Goal: Information Seeking & Learning: Learn about a topic

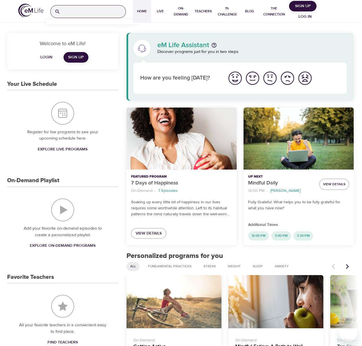
click at [83, 12] on input "search" at bounding box center [94, 11] width 63 height 12
click at [74, 34] on p "Weight Balance for Life" at bounding box center [70, 37] width 41 height 8
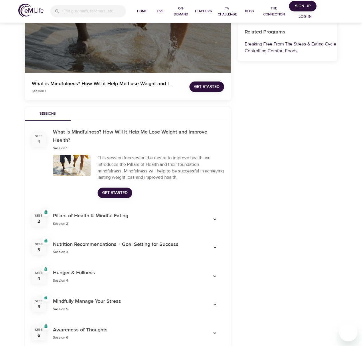
scroll to position [101, 0]
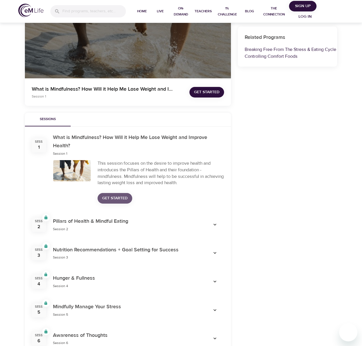
click at [104, 195] on span "Get Started" at bounding box center [114, 198] width 25 height 7
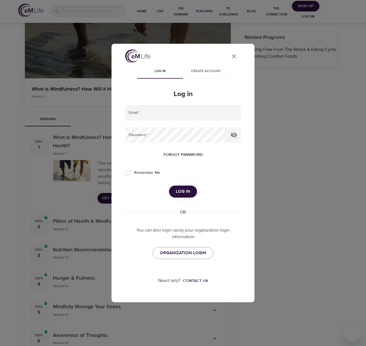
type input "roland.szpond@emindful.com"
click at [181, 190] on span "Log in" at bounding box center [183, 191] width 14 height 7
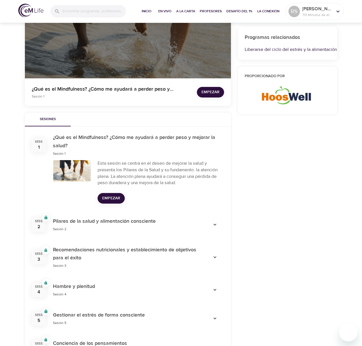
click at [107, 196] on span "Empezar" at bounding box center [111, 198] width 18 height 7
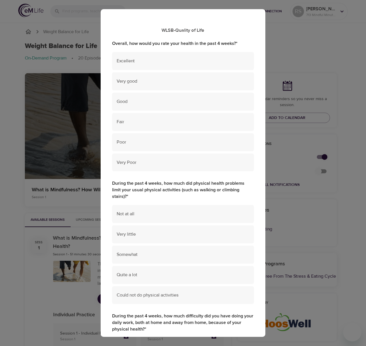
drag, startPoint x: 39, startPoint y: 133, endPoint x: 28, endPoint y: 135, distance: 10.8
click at [39, 133] on div "WLSB-Quality of Life Overall, how would you rate your health in the past 4 week…" at bounding box center [183, 173] width 366 height 346
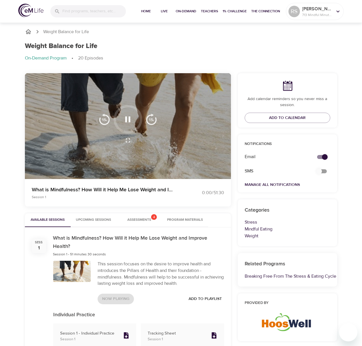
click at [127, 120] on icon "button" at bounding box center [128, 119] width 10 height 10
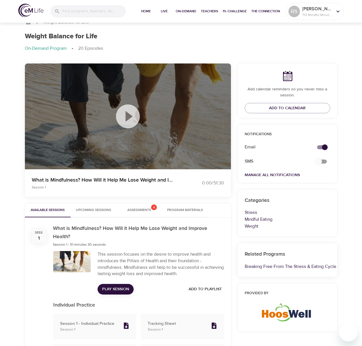
scroll to position [69, 0]
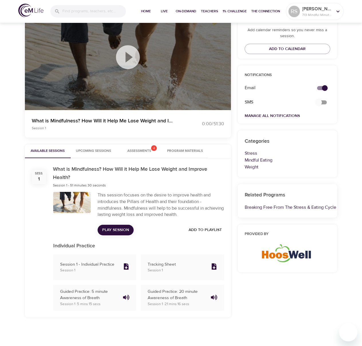
click at [101, 152] on span "Upcoming Sessions" at bounding box center [93, 151] width 39 height 6
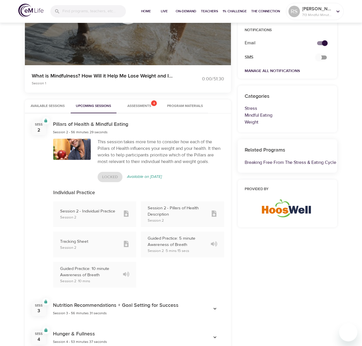
scroll to position [251, 0]
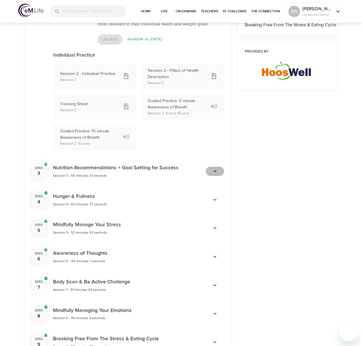
click at [214, 171] on icon "button" at bounding box center [214, 171] width 3 height 2
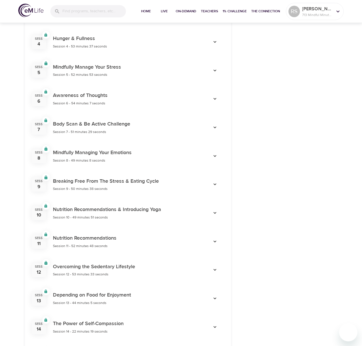
scroll to position [609, 0]
click at [214, 184] on icon "button" at bounding box center [215, 184] width 6 height 6
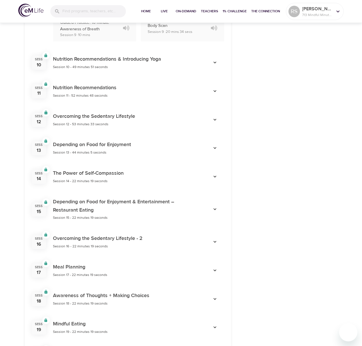
scroll to position [958, 0]
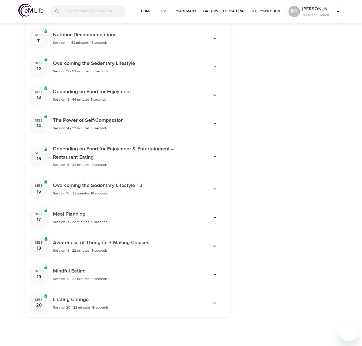
click at [216, 305] on icon "button" at bounding box center [215, 303] width 6 height 6
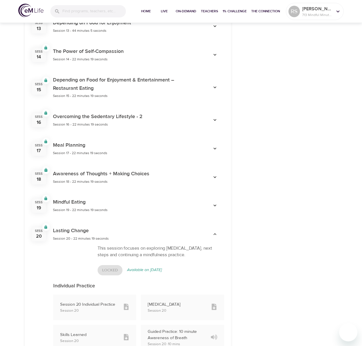
scroll to position [1097, 0]
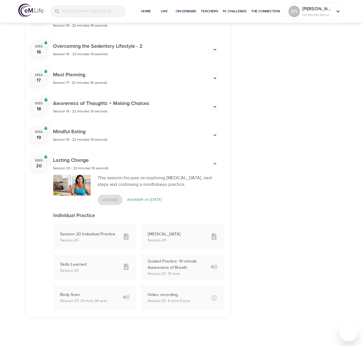
click at [212, 130] on div at bounding box center [214, 135] width 25 height 16
click at [214, 133] on icon "button" at bounding box center [215, 135] width 6 height 6
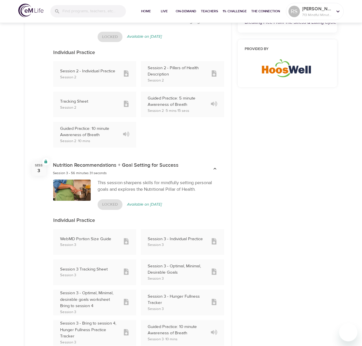
scroll to position [0, 0]
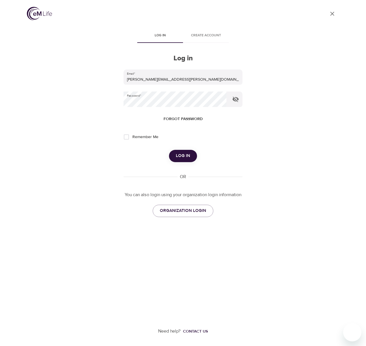
click at [35, 13] on img at bounding box center [39, 13] width 25 height 13
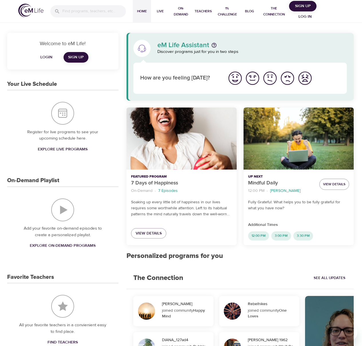
click at [90, 12] on input "search" at bounding box center [93, 11] width 63 height 12
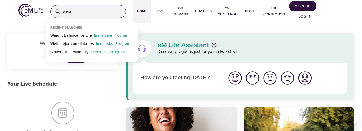
click at [89, 9] on input "weig" at bounding box center [94, 11] width 63 height 12
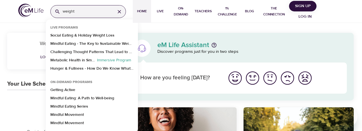
type input "weight"
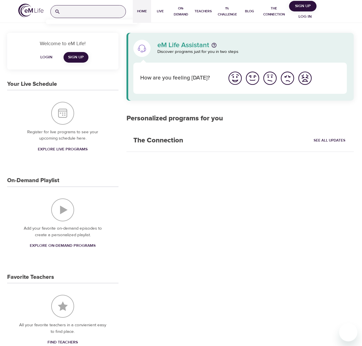
click at [81, 11] on input "search" at bounding box center [94, 11] width 63 height 12
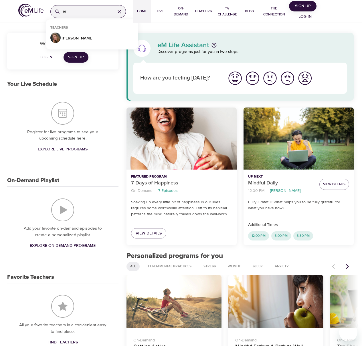
type input "e"
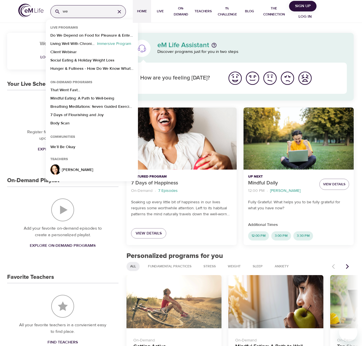
type input "w"
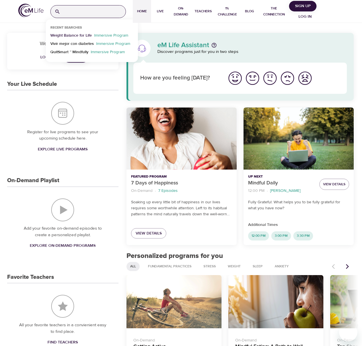
click at [82, 37] on p "Weight Balance for Life" at bounding box center [70, 37] width 41 height 8
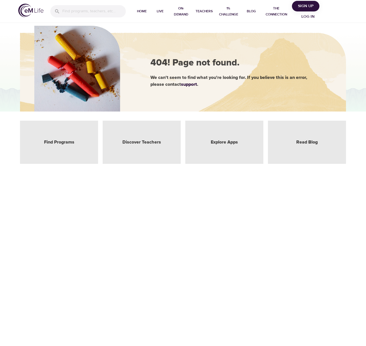
click at [33, 13] on img at bounding box center [30, 10] width 25 height 13
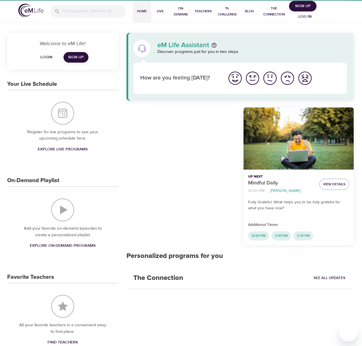
click at [81, 17] on div at bounding box center [88, 11] width 85 height 21
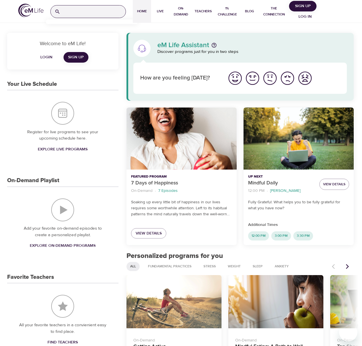
click at [82, 16] on input "search" at bounding box center [94, 11] width 63 height 12
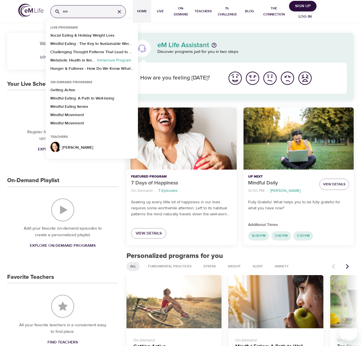
type input "w"
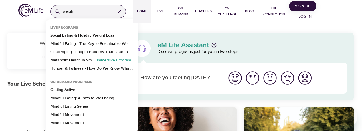
click at [83, 7] on input "weight" at bounding box center [87, 11] width 48 height 12
click at [83, 11] on input "weight" at bounding box center [87, 11] width 48 height 12
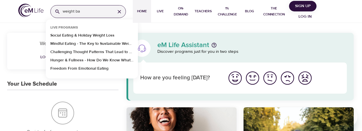
click at [94, 12] on input "weight ba" at bounding box center [87, 11] width 48 height 12
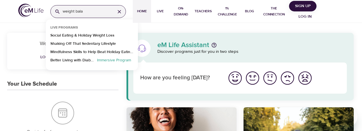
type input "weight bala"
click at [308, 19] on span "Log in" at bounding box center [304, 16] width 23 height 7
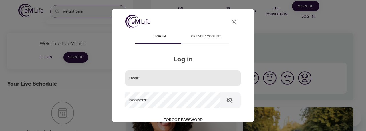
type input "roland.szpond@emindful.com"
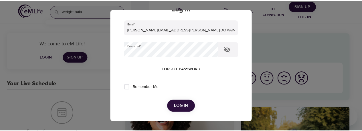
scroll to position [55, 0]
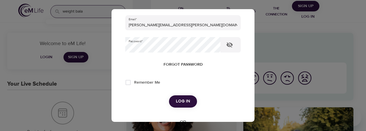
click at [178, 101] on span "Log in" at bounding box center [183, 101] width 14 height 7
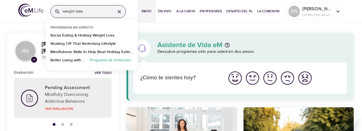
click at [84, 13] on input "weight bala" at bounding box center [87, 11] width 48 height 12
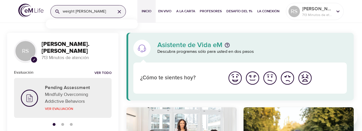
type input "weight balanc"
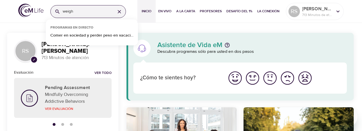
type input "weight"
click at [325, 8] on p "[PERSON_NAME].[PERSON_NAME]" at bounding box center [317, 8] width 30 height 7
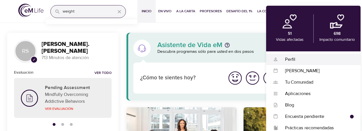
click at [294, 57] on div "Perfil" at bounding box center [315, 59] width 75 height 7
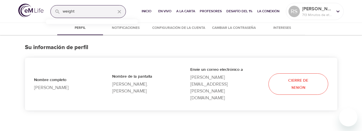
select select "10"
click at [128, 27] on span "Notificaciones" at bounding box center [125, 28] width 39 height 6
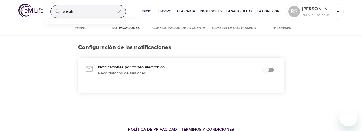
checkbox input "true"
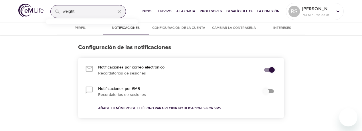
click at [177, 35] on div "Configuración de las notificaciones Notificaciones por correo electrónico Recor…" at bounding box center [181, 84] width 362 height 99
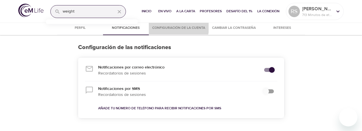
click at [174, 28] on span "Configuración de la cuenta" at bounding box center [178, 28] width 53 height 6
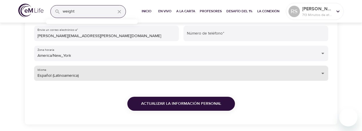
scroll to position [91, 0]
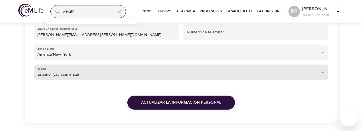
click at [80, 71] on body "weight Inicio En vivo A la carta Profesores Desafío del 1% La Conexión RS rolan…" at bounding box center [181, 122] width 362 height 426
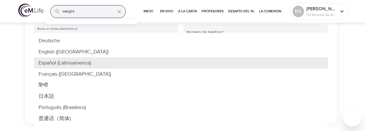
click at [69, 50] on li "English (US)" at bounding box center [181, 51] width 294 height 11
type input "en-US"
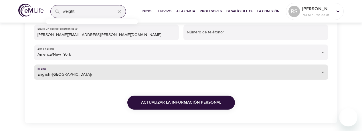
click at [158, 101] on span "Actualizar la información personal" at bounding box center [181, 102] width 80 height 7
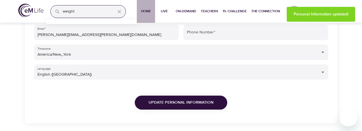
click at [144, 12] on span "Home" at bounding box center [146, 11] width 14 height 6
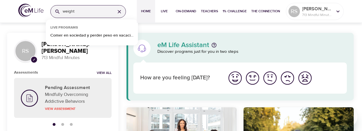
click at [93, 11] on input "weight" at bounding box center [87, 11] width 48 height 12
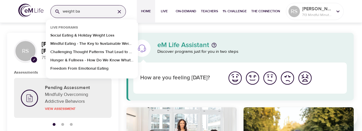
click at [82, 16] on input "weight ba" at bounding box center [87, 11] width 48 height 12
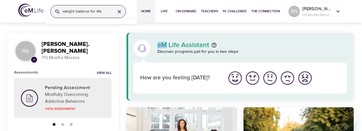
click at [93, 10] on input "weight balance for life" at bounding box center [87, 11] width 48 height 12
click at [88, 15] on input "weight balance fr life" at bounding box center [87, 11] width 48 height 12
click at [89, 12] on input "weight balance fr life" at bounding box center [87, 11] width 48 height 12
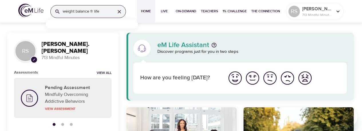
click at [89, 12] on input "weight balance fr life" at bounding box center [87, 11] width 48 height 12
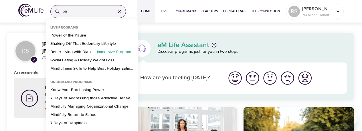
type input "b"
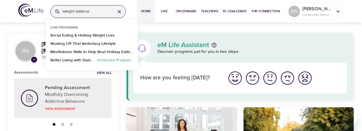
type input "weight balance"
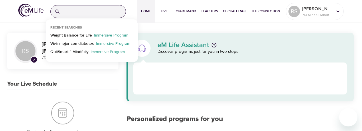
click at [81, 14] on input "search" at bounding box center [94, 11] width 63 height 12
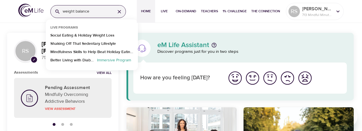
type input "weight balance"
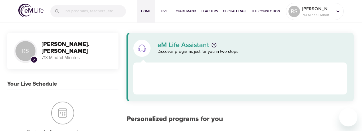
click at [83, 11] on input "search" at bounding box center [93, 11] width 63 height 12
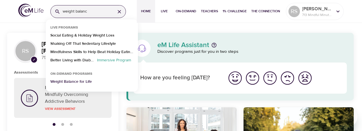
type input "weight balanc"
click at [85, 83] on p "Weight Balance for Life" at bounding box center [70, 83] width 41 height 8
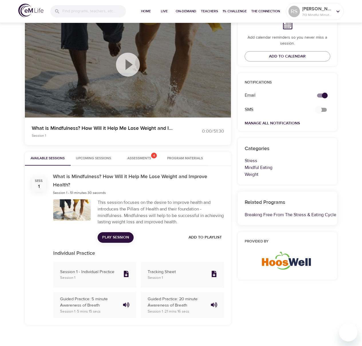
scroll to position [69, 0]
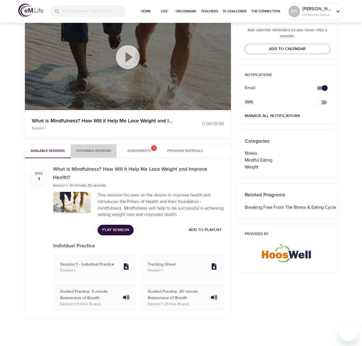
click at [81, 131] on button "Upcoming Sessions" at bounding box center [94, 151] width 46 height 14
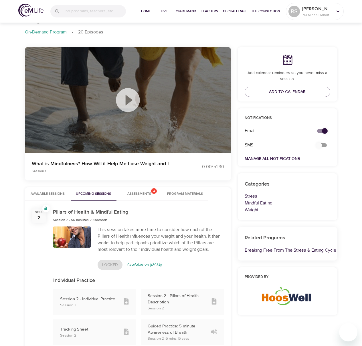
scroll to position [0, 0]
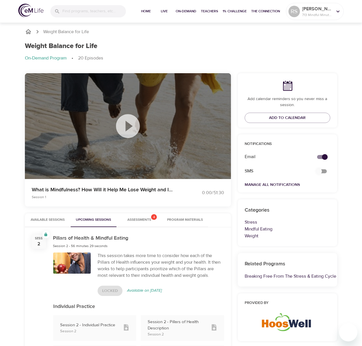
click at [131, 131] on span "Assessments 4" at bounding box center [139, 220] width 24 height 6
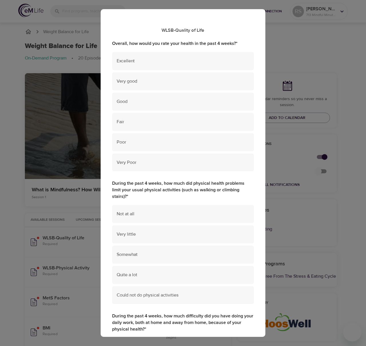
click at [45, 131] on div "WLSB-Quality of Life Overall, how would you rate your health in the past 4 week…" at bounding box center [183, 173] width 366 height 346
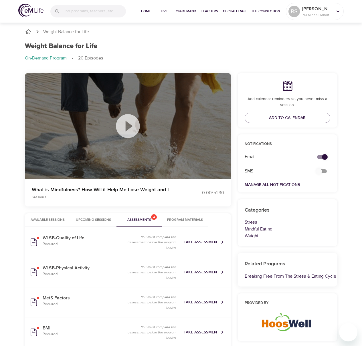
click at [45, 131] on span "Available Sessions" at bounding box center [47, 220] width 39 height 6
